Goal: Transaction & Acquisition: Purchase product/service

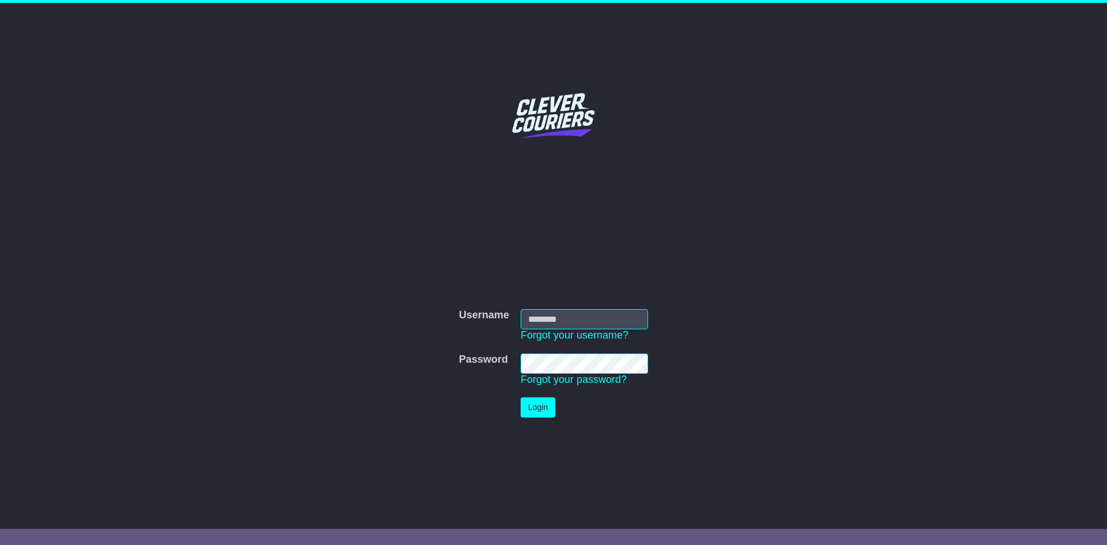
type input "**********"
click at [547, 409] on button "Login" at bounding box center [538, 407] width 35 height 20
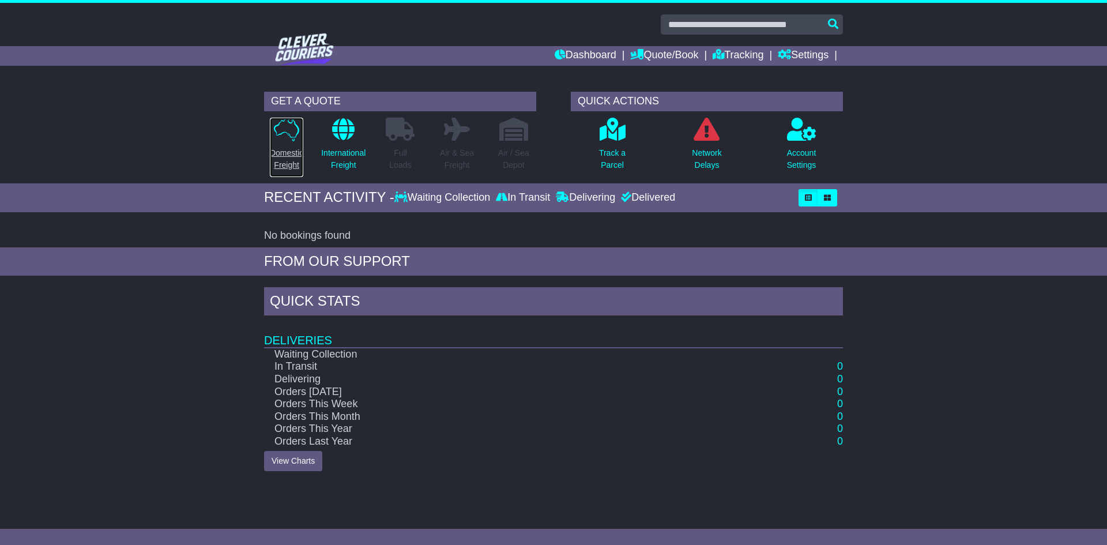
click at [279, 163] on p "Domestic Freight" at bounding box center [286, 159] width 33 height 24
click at [284, 134] on icon at bounding box center [286, 130] width 25 height 24
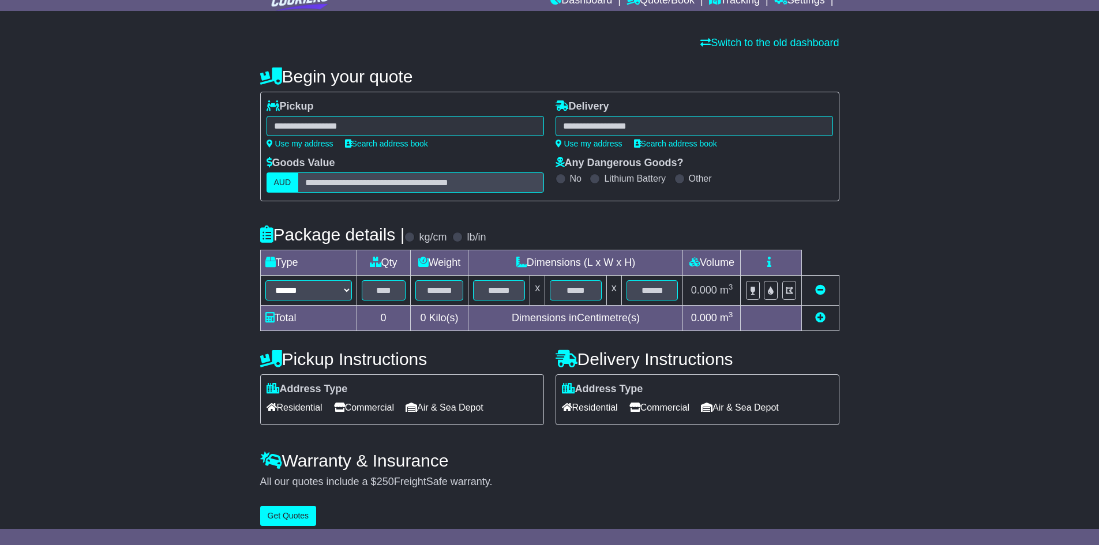
scroll to position [65, 0]
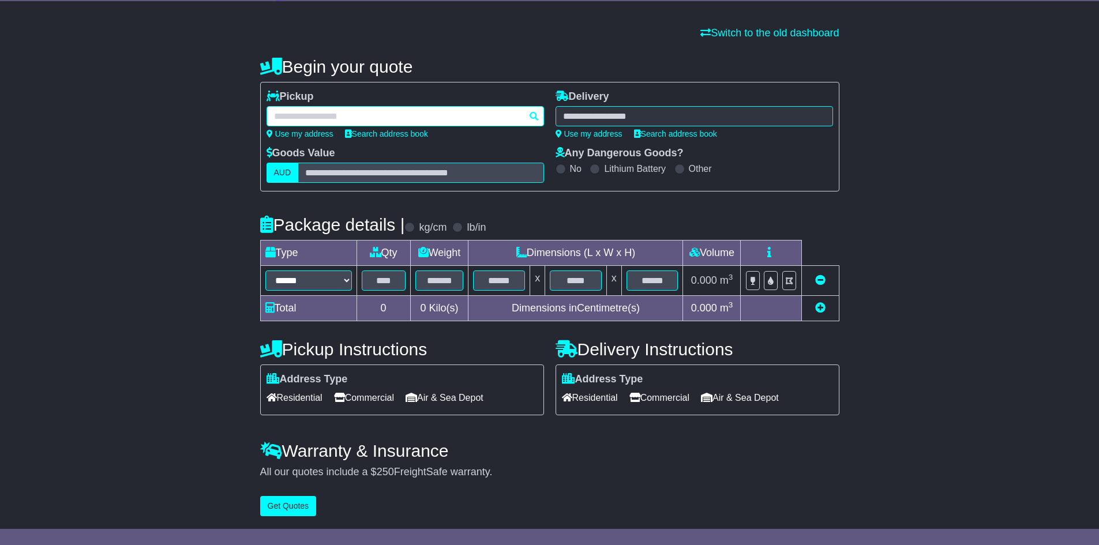
click at [313, 110] on div at bounding box center [404, 116] width 277 height 20
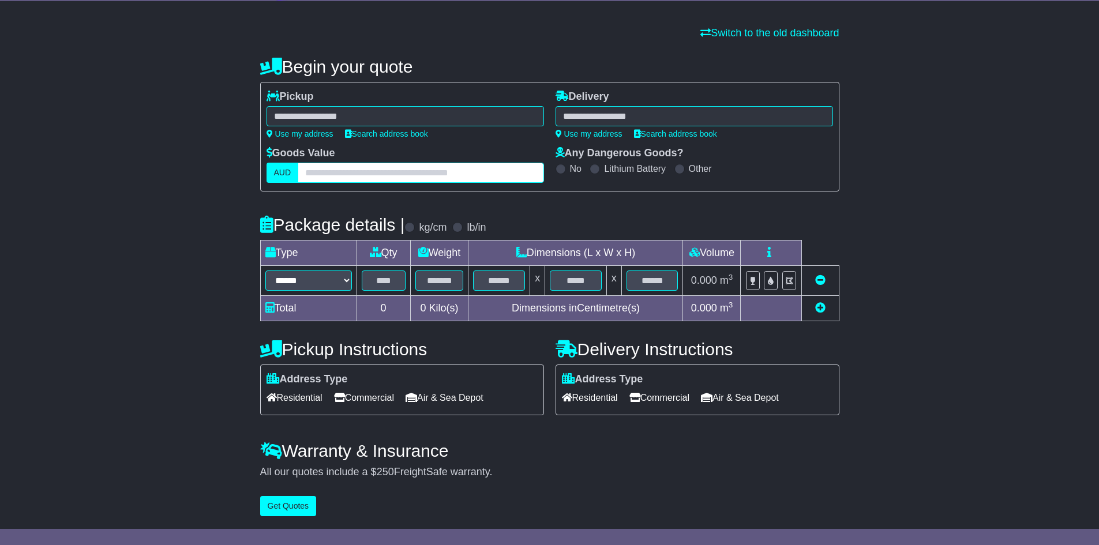
click at [339, 173] on input "text" at bounding box center [421, 173] width 246 height 20
click at [325, 386] on div "Address Type Residential Commercial Air & Sea Depot" at bounding box center [401, 389] width 271 height 33
